Goal: Navigation & Orientation: Go to known website

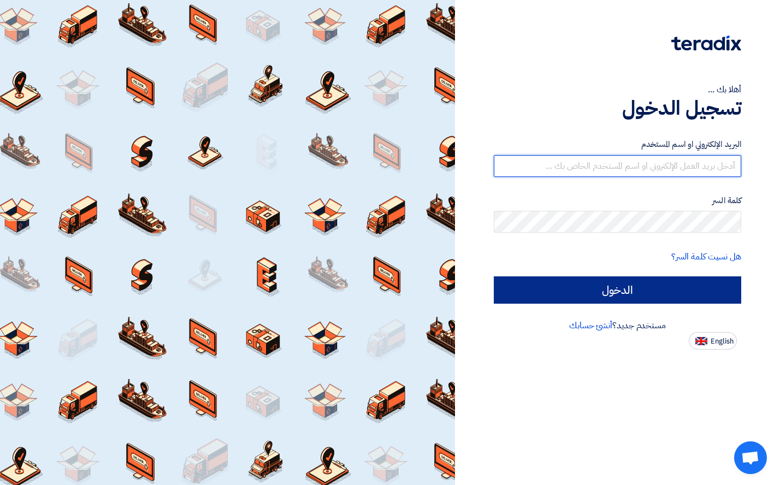
type input "[EMAIL_ADDRESS][DOMAIN_NAME]"
click at [640, 293] on input "الدخول" at bounding box center [617, 289] width 247 height 27
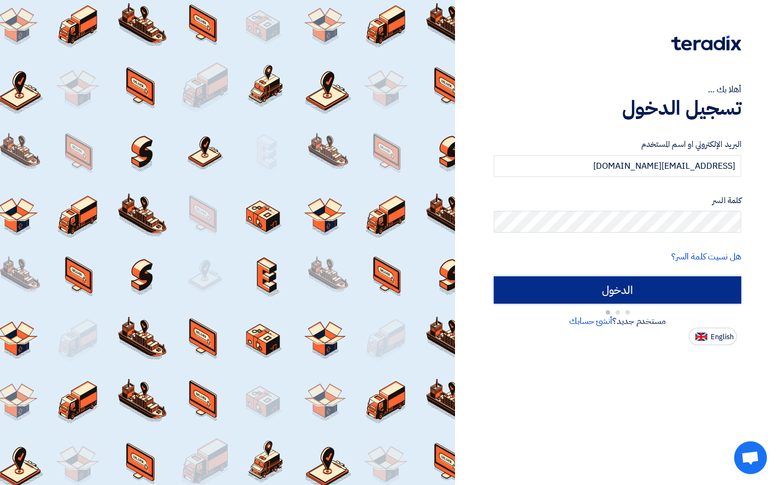
click at [580, 291] on input "الدخول" at bounding box center [617, 289] width 247 height 27
